Goal: Transaction & Acquisition: Book appointment/travel/reservation

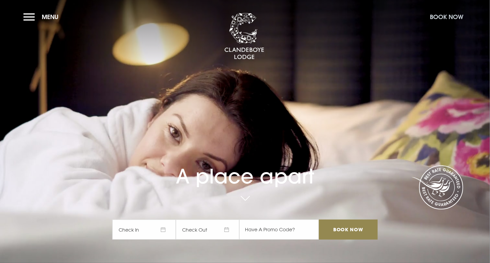
click at [435, 15] on button "Book Now" at bounding box center [447, 17] width 40 height 14
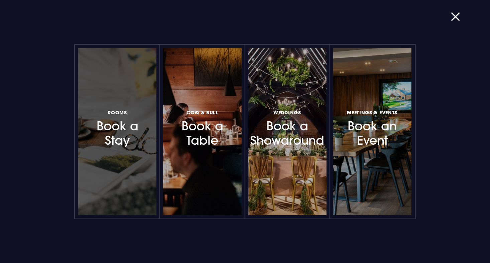
click at [128, 137] on h3 "Rooms Book a Stay" at bounding box center [117, 128] width 57 height 40
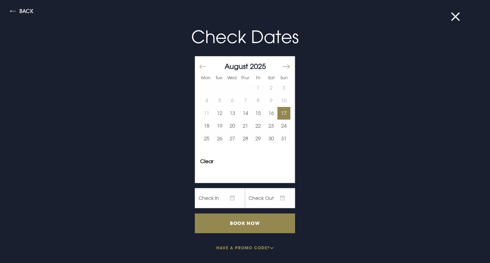
click at [279, 110] on button "17" at bounding box center [284, 113] width 13 height 13
click at [218, 125] on button "19" at bounding box center [219, 126] width 13 height 13
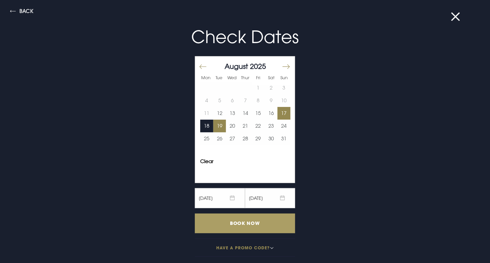
click at [232, 223] on input "Book Now" at bounding box center [245, 224] width 100 height 20
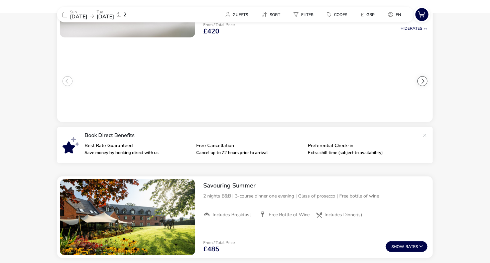
scroll to position [120, 0]
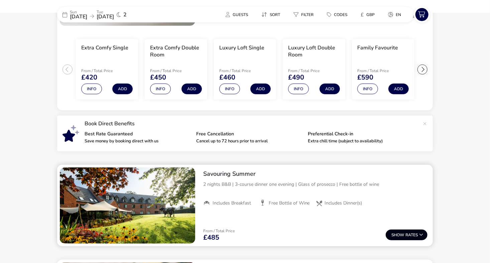
click at [418, 234] on button "Show Rates" at bounding box center [407, 235] width 42 height 11
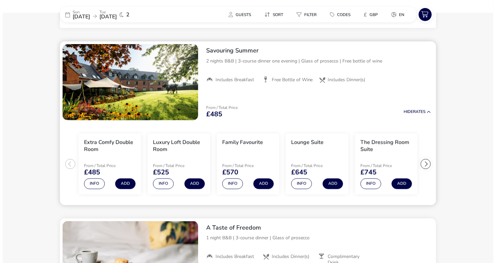
scroll to position [251, 0]
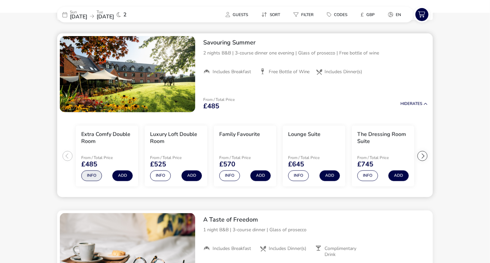
click at [91, 178] on button "Info" at bounding box center [91, 176] width 21 height 11
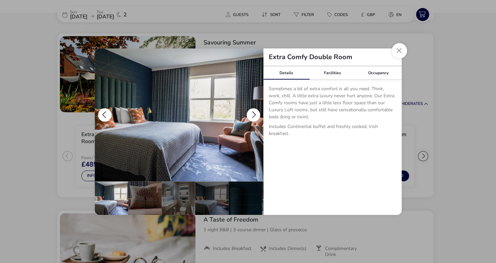
click at [254, 113] on button "details" at bounding box center [252, 114] width 13 height 13
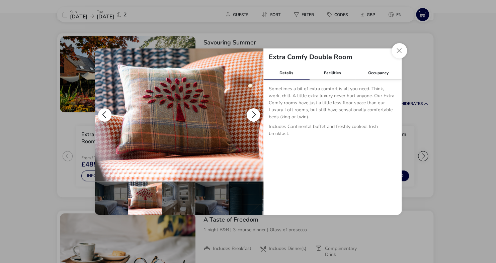
click at [254, 113] on button "details" at bounding box center [252, 114] width 13 height 13
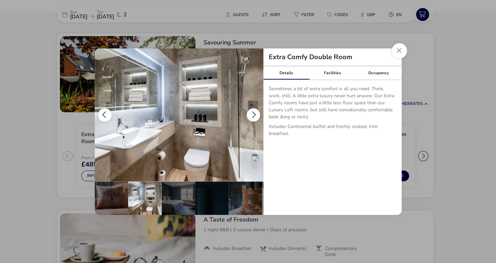
click at [254, 113] on button "details" at bounding box center [252, 114] width 13 height 13
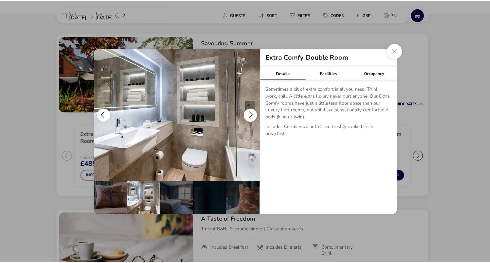
scroll to position [0, 66]
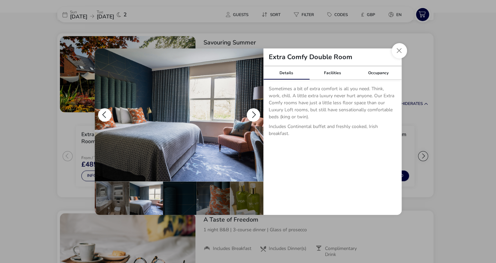
click at [254, 113] on button "details" at bounding box center [252, 114] width 13 height 13
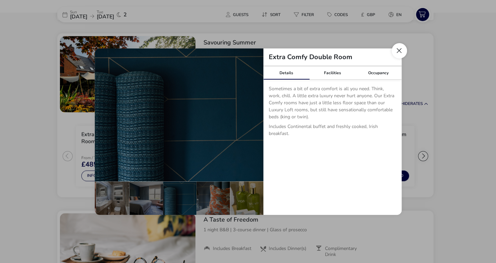
click at [400, 48] on button "Close dialog" at bounding box center [398, 50] width 15 height 15
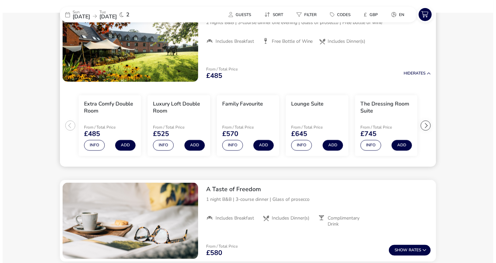
scroll to position [277, 0]
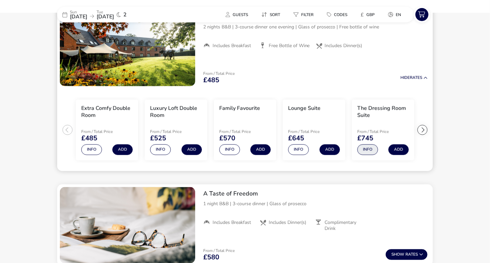
click at [369, 150] on button "Info" at bounding box center [367, 149] width 21 height 11
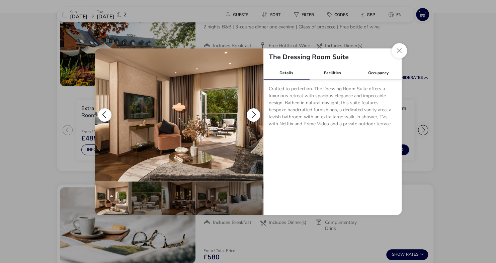
click at [179, 108] on img "details" at bounding box center [179, 114] width 169 height 133
click at [249, 116] on button "details" at bounding box center [252, 114] width 13 height 13
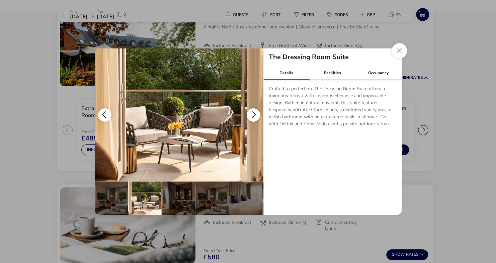
click at [105, 111] on button "details" at bounding box center [104, 114] width 13 height 13
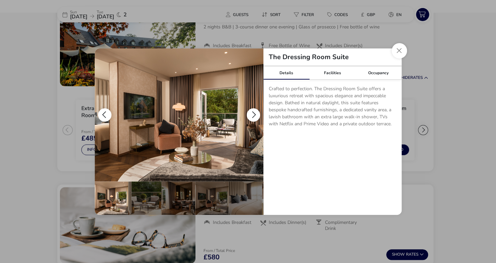
click at [253, 115] on button "details" at bounding box center [252, 114] width 13 height 13
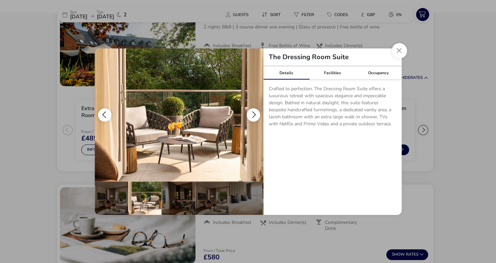
click at [253, 115] on button "details" at bounding box center [252, 114] width 13 height 13
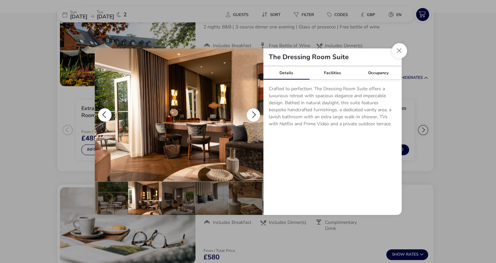
click at [253, 115] on button "details" at bounding box center [252, 114] width 13 height 13
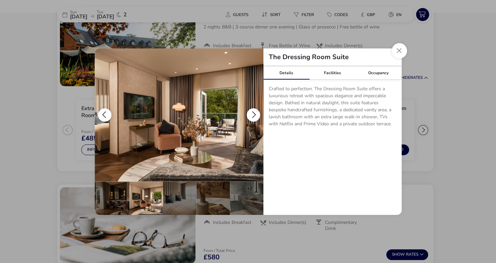
click at [253, 115] on button "details" at bounding box center [252, 114] width 13 height 13
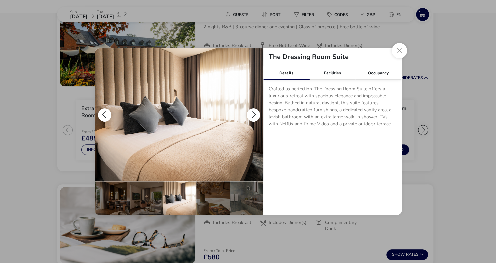
click at [253, 115] on button "details" at bounding box center [252, 114] width 13 height 13
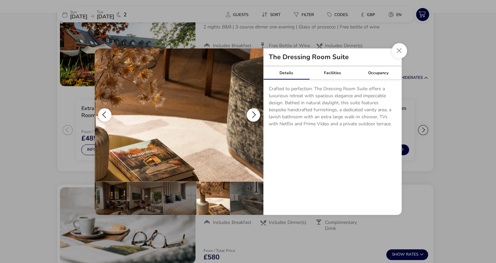
click at [253, 115] on button "details" at bounding box center [252, 114] width 13 height 13
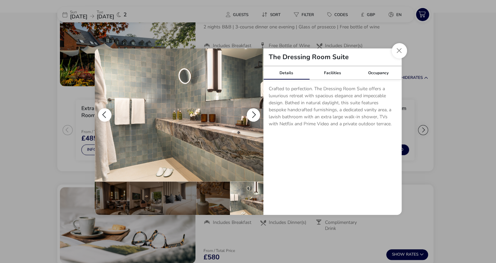
click at [253, 115] on button "details" at bounding box center [252, 114] width 13 height 13
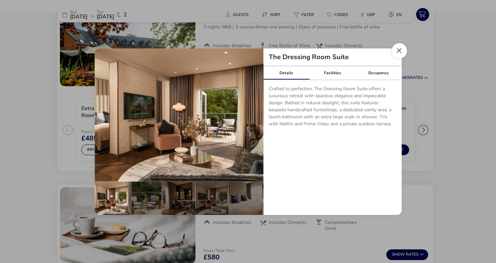
click at [401, 49] on button "Close dialog" at bounding box center [398, 50] width 15 height 15
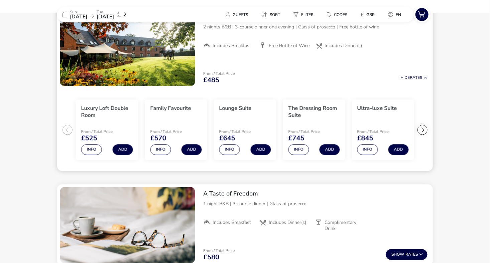
click at [397, 82] on div "From / Total Price £485 Hide Rates" at bounding box center [315, 77] width 235 height 23
click at [371, 151] on button "Info" at bounding box center [367, 149] width 21 height 11
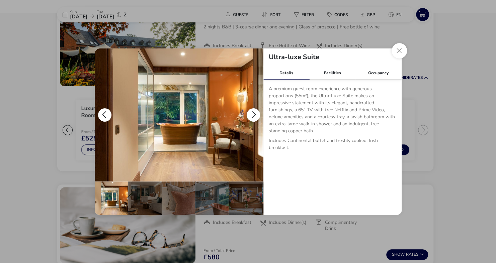
click at [251, 114] on button "details" at bounding box center [252, 114] width 13 height 13
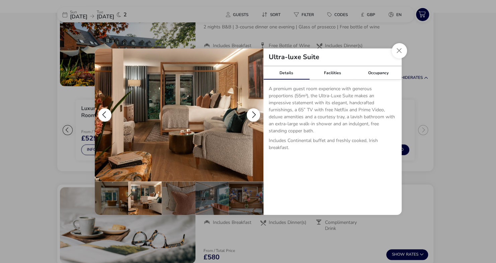
click at [251, 114] on button "details" at bounding box center [252, 114] width 13 height 13
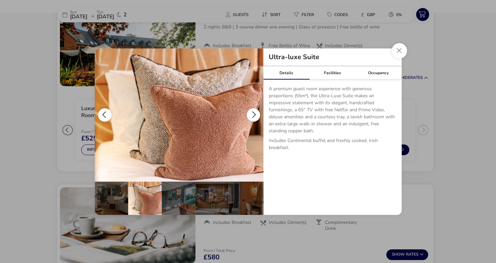
click at [251, 114] on button "details" at bounding box center [252, 114] width 13 height 13
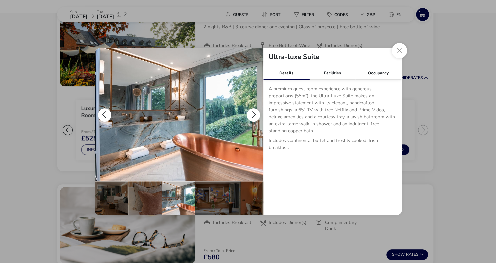
scroll to position [0, 66]
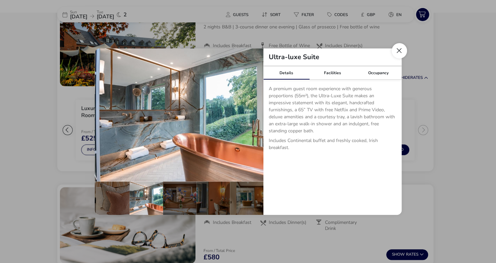
click at [397, 54] on button "Close dialog" at bounding box center [398, 50] width 15 height 15
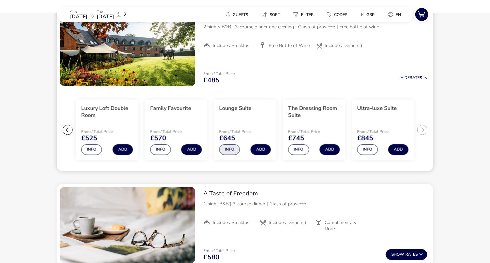
click at [225, 152] on button "Info" at bounding box center [229, 149] width 21 height 11
